Goal: Information Seeking & Learning: Understand process/instructions

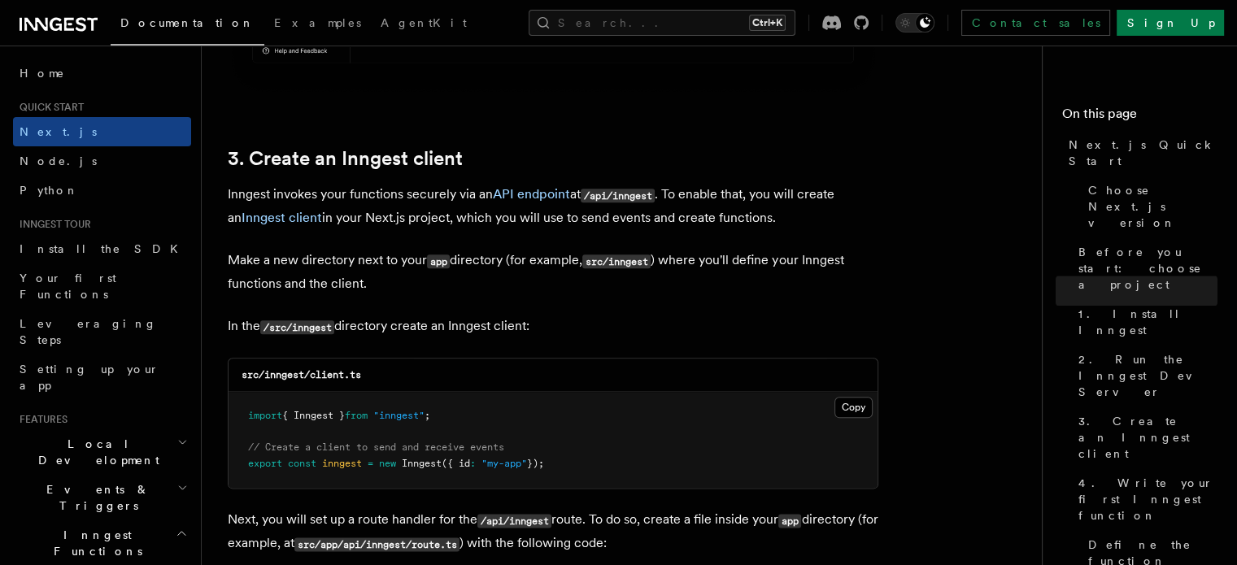
scroll to position [1831, 0]
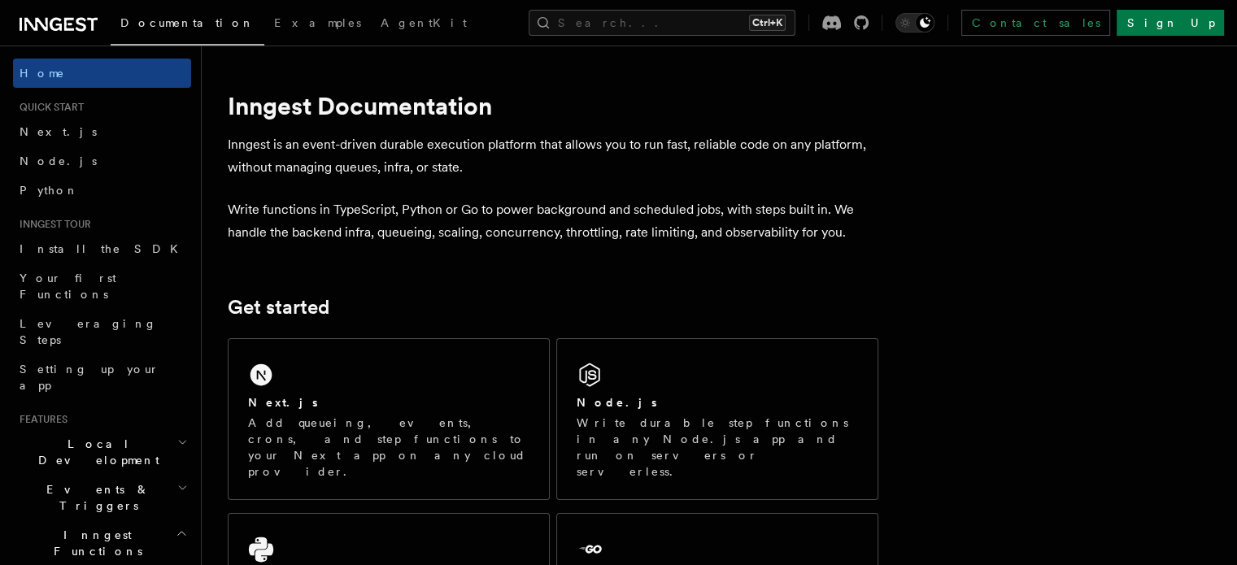
scroll to position [78, 0]
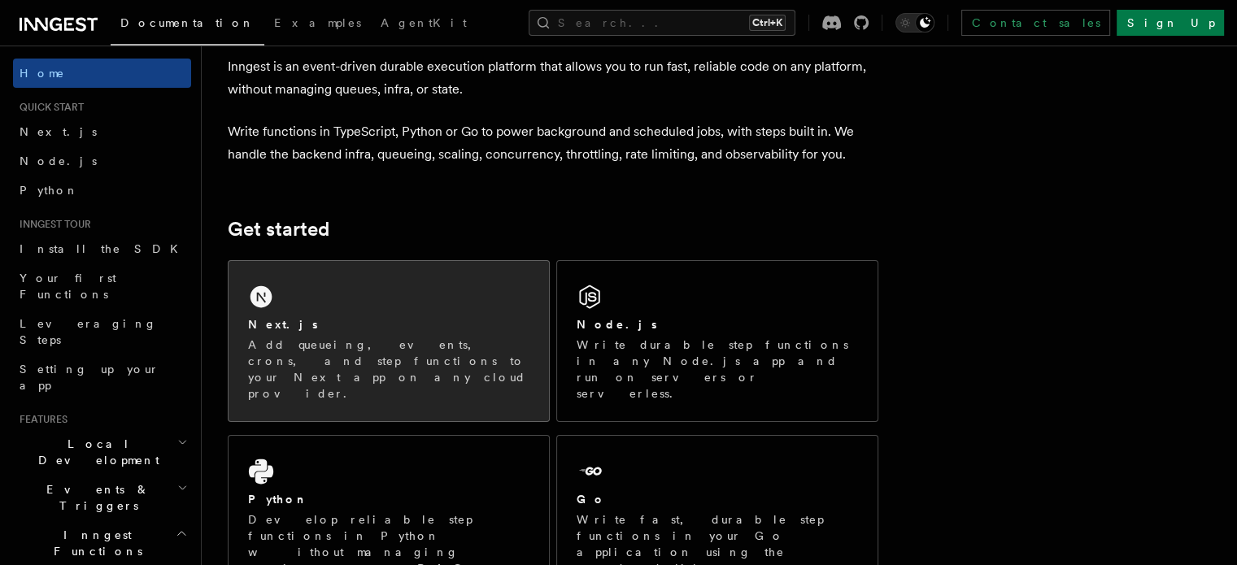
click at [408, 298] on div "Next.js Add queueing, events, crons, and step functions to your Next app on any…" at bounding box center [389, 341] width 320 height 160
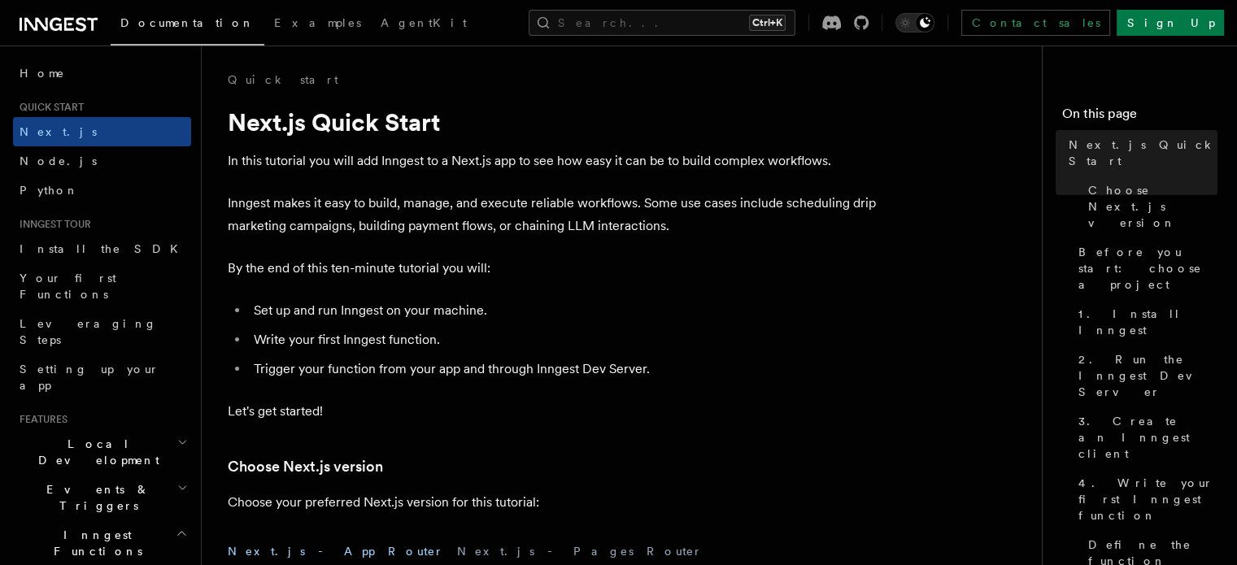
scroll to position [205, 0]
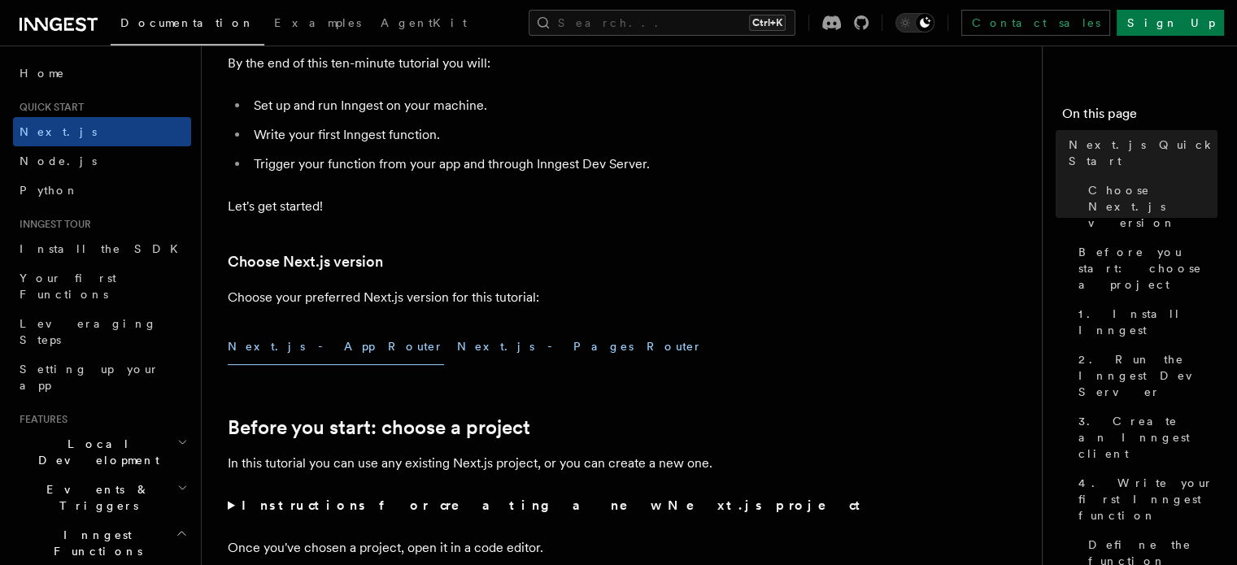
click at [457, 352] on button "Next.js - Pages Router" at bounding box center [580, 347] width 246 height 37
click at [304, 344] on button "Next.js - App Router" at bounding box center [336, 347] width 216 height 37
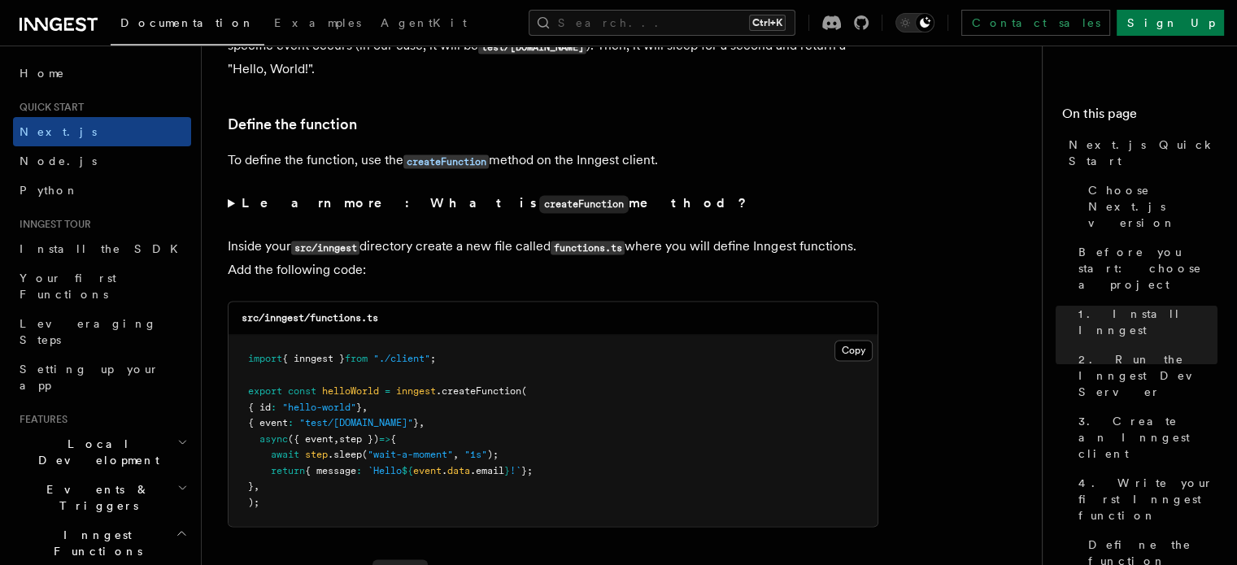
scroll to position [2718, 0]
drag, startPoint x: 424, startPoint y: 318, endPoint x: 355, endPoint y: 320, distance: 68.3
click at [355, 320] on div "src/inngest/functions.ts" at bounding box center [553, 316] width 649 height 33
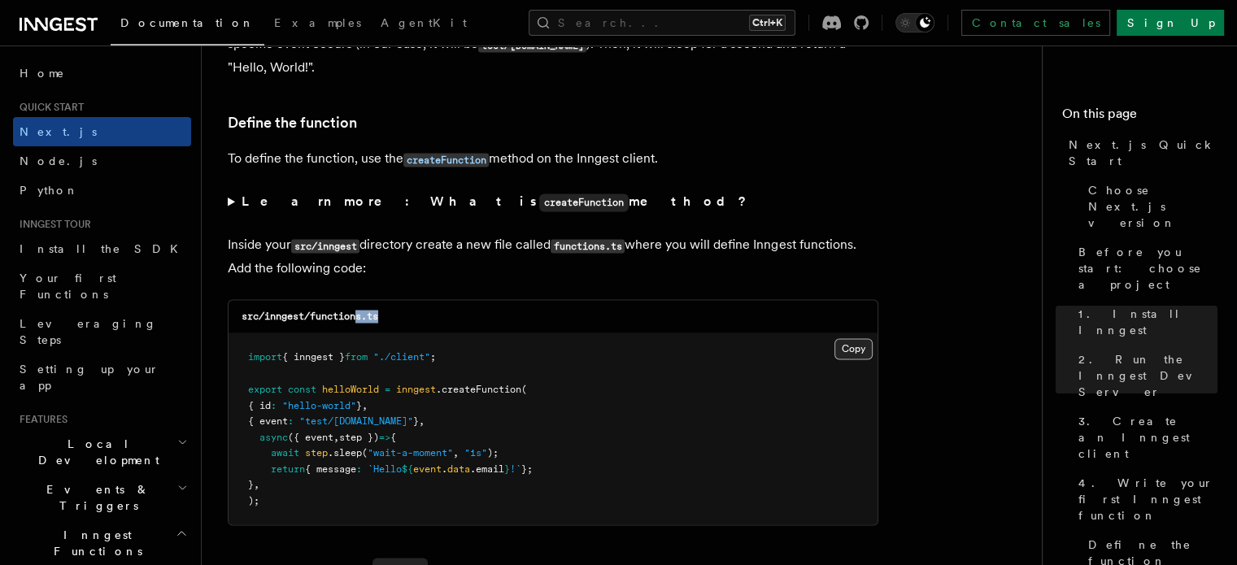
click at [849, 354] on button "Copy Copied" at bounding box center [854, 348] width 38 height 21
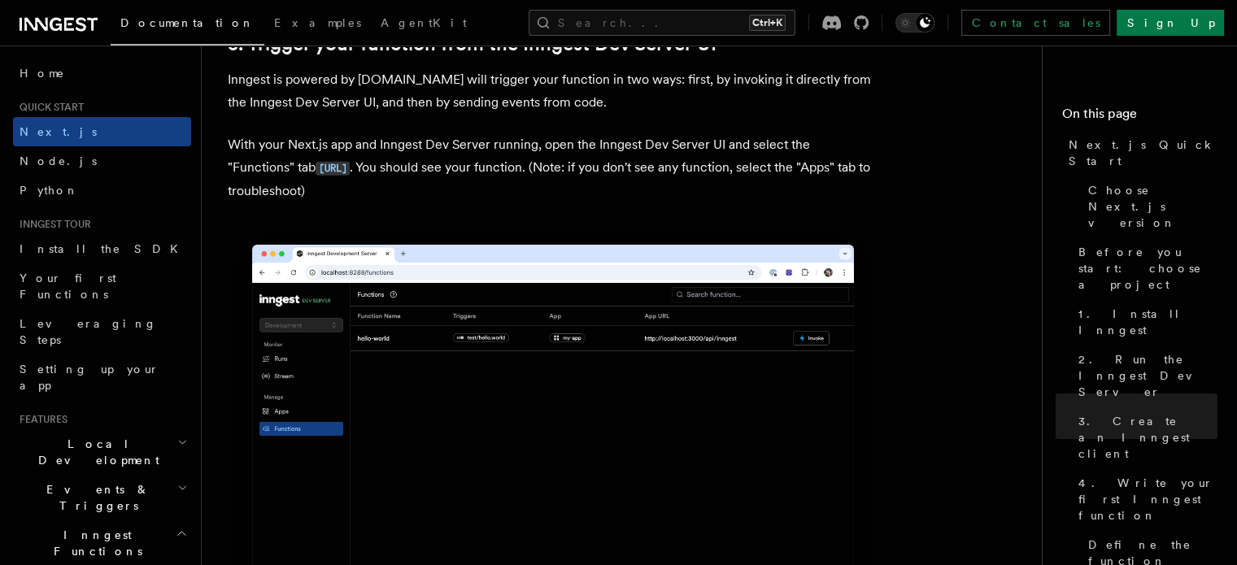
scroll to position [3803, 0]
click at [350, 172] on code "[URL]" at bounding box center [333, 169] width 34 height 14
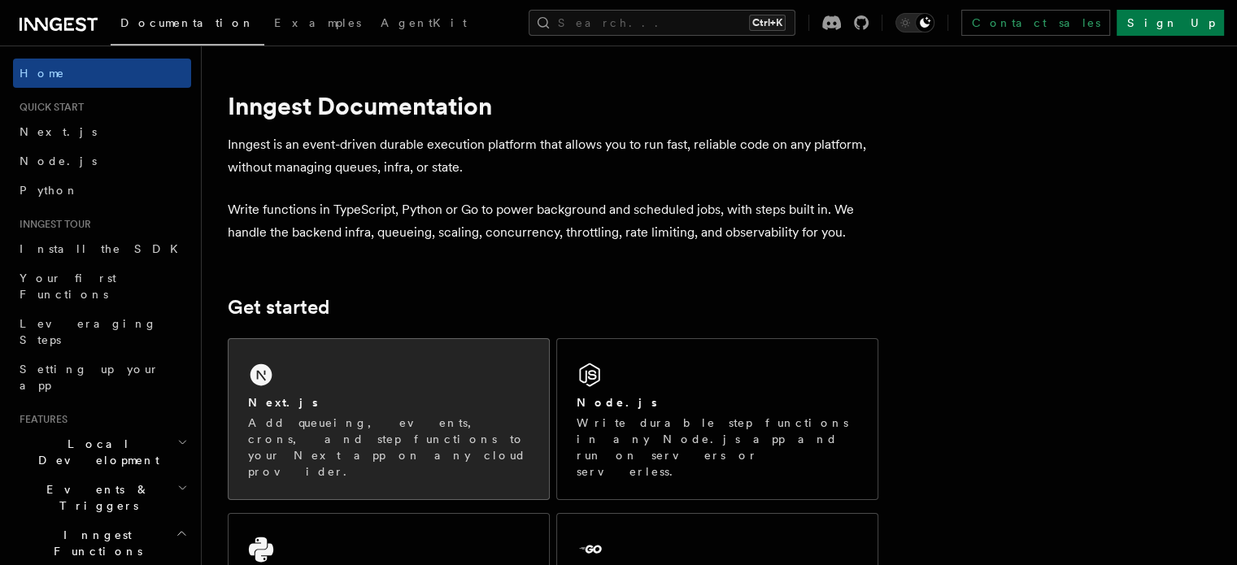
click at [334, 444] on p "Add queueing, events, crons, and step functions to your Next app on any cloud p…" at bounding box center [388, 447] width 281 height 65
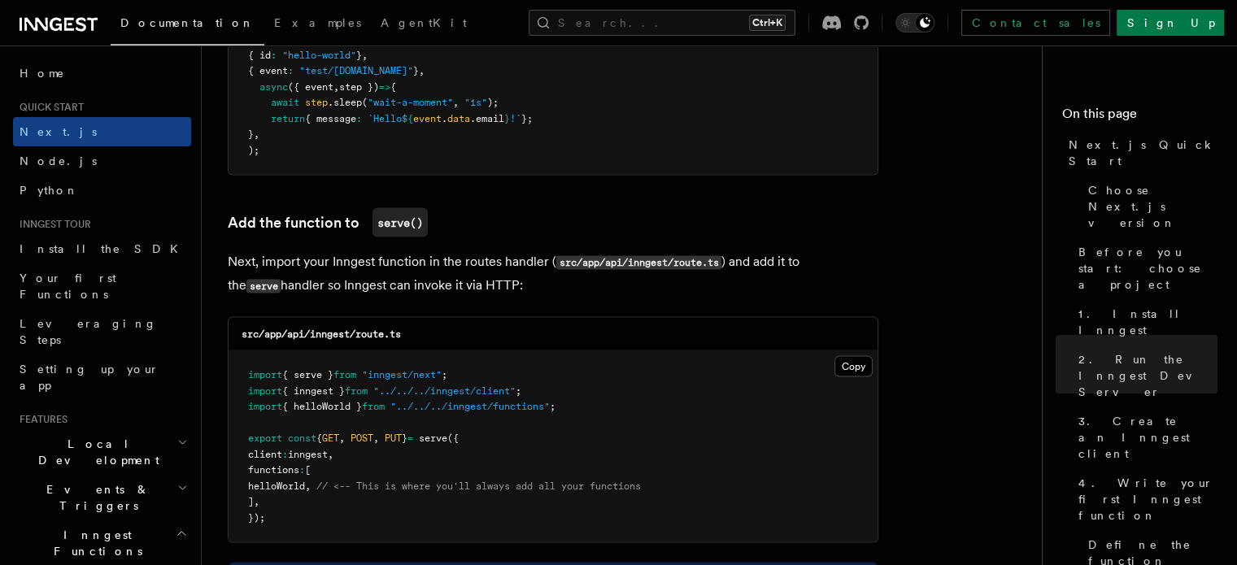
scroll to position [3043, 0]
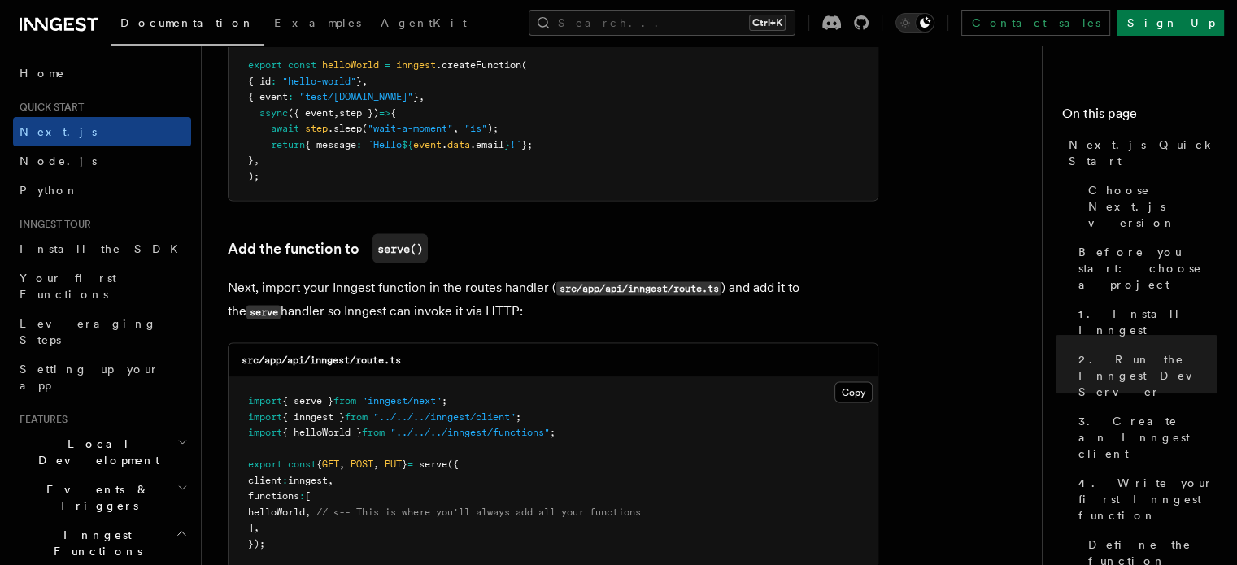
drag, startPoint x: 369, startPoint y: 315, endPoint x: 359, endPoint y: 291, distance: 25.8
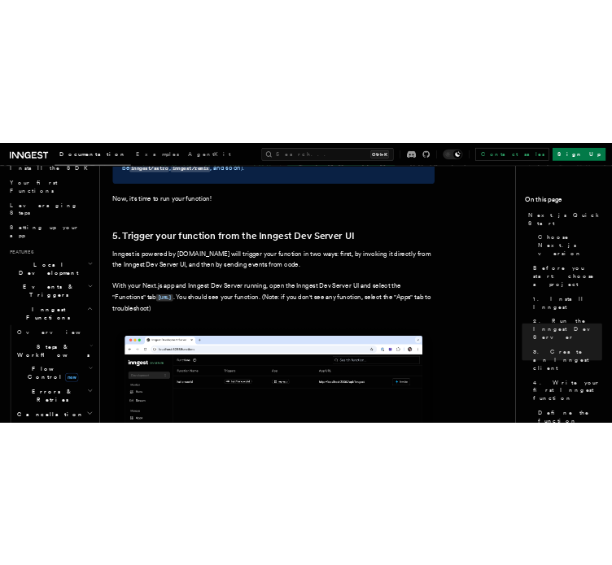
scroll to position [3659, 0]
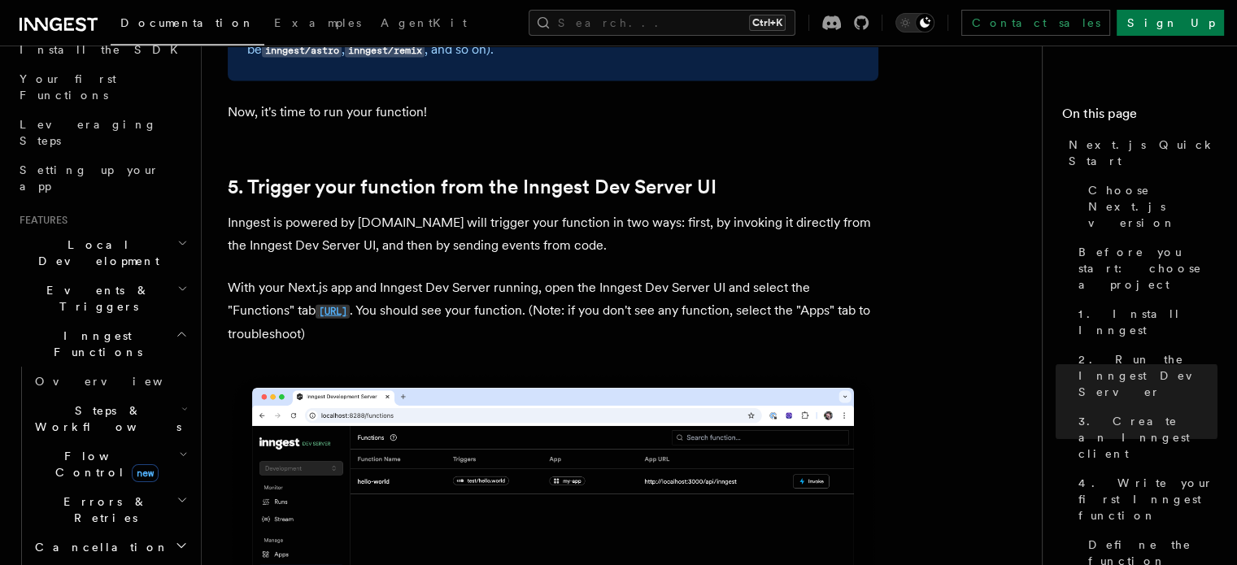
click at [350, 319] on code "[URL]" at bounding box center [333, 312] width 34 height 14
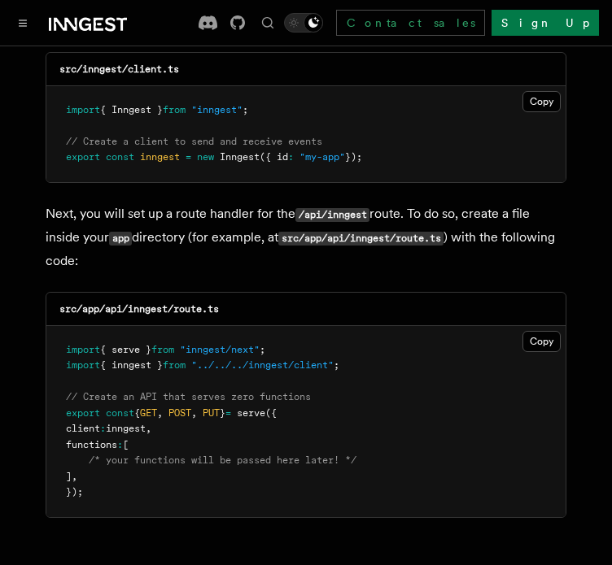
scroll to position [2172, 0]
